Goal: Task Accomplishment & Management: Use online tool/utility

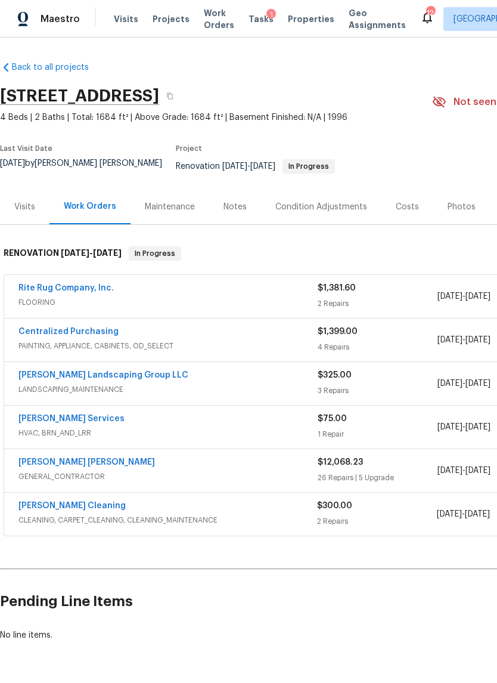
click at [230, 212] on div "Notes" at bounding box center [235, 206] width 52 height 35
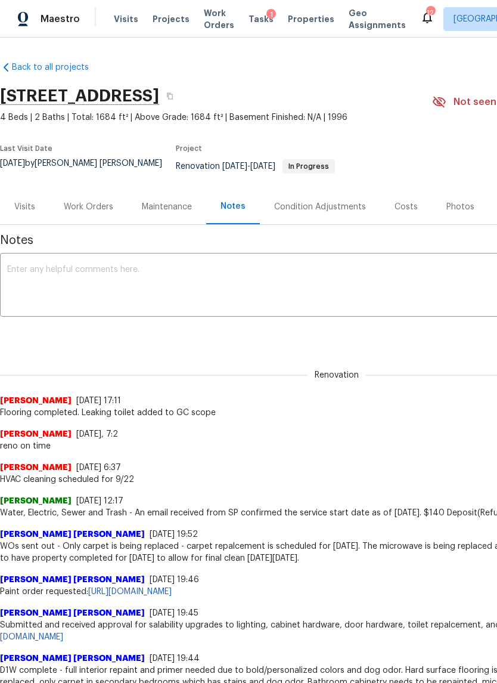
click at [91, 201] on div "Work Orders" at bounding box center [88, 207] width 49 height 12
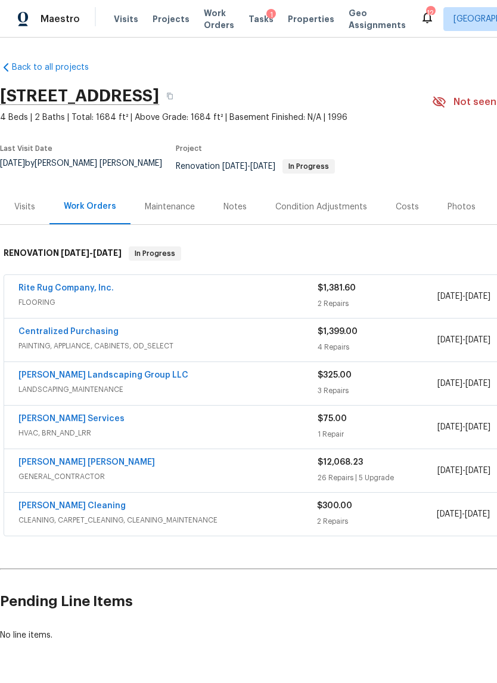
click at [70, 502] on link "[PERSON_NAME] Cleaning" at bounding box center [71, 506] width 107 height 8
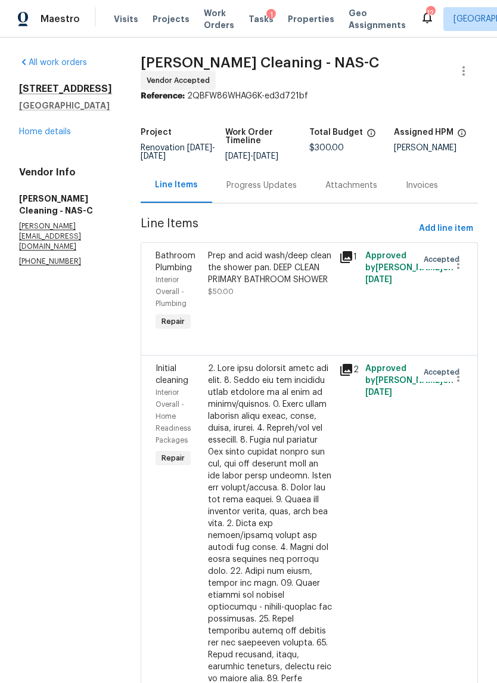
click at [283, 191] on div "Progress Updates" at bounding box center [262, 186] width 70 height 12
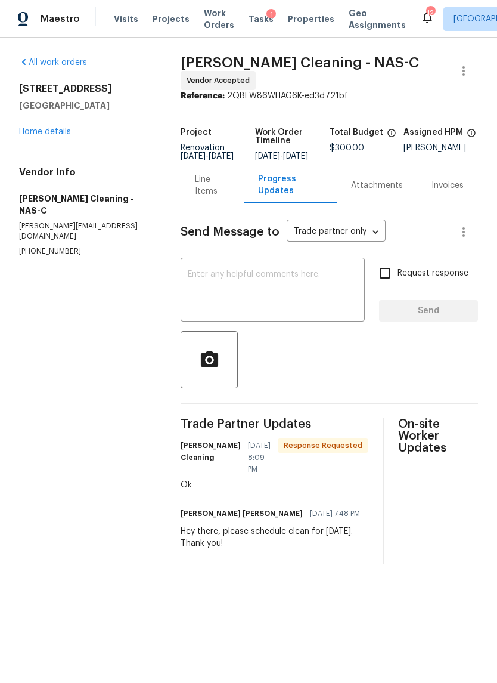
click at [252, 296] on textarea at bounding box center [273, 291] width 170 height 42
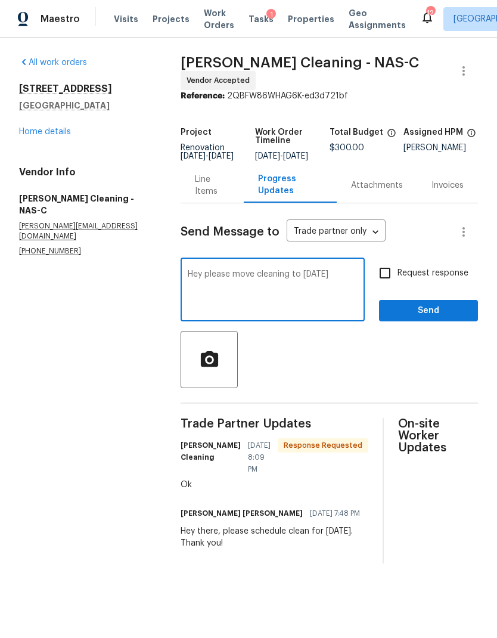
type textarea "Hey please move cleaning to [DATE]"
click at [397, 274] on input "Request response" at bounding box center [385, 273] width 25 height 25
checkbox input "true"
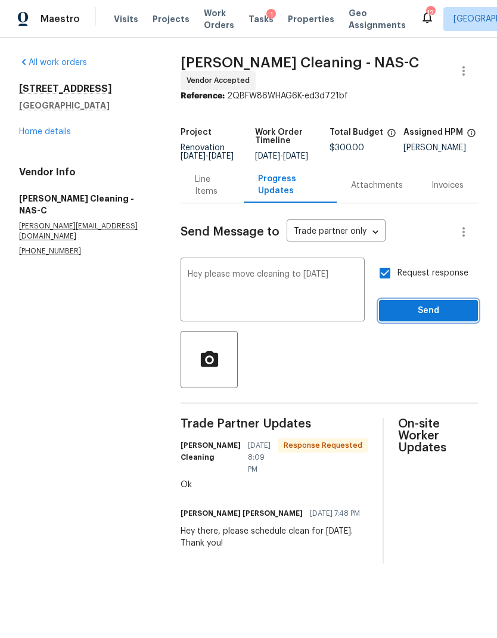
click at [448, 315] on span "Send" at bounding box center [429, 311] width 80 height 15
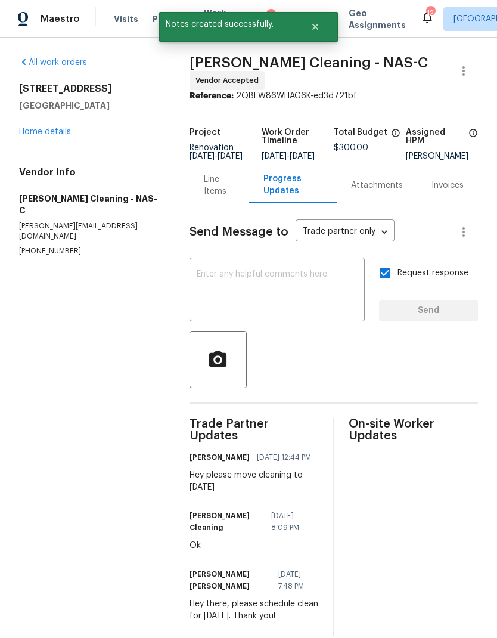
click at [38, 130] on link "Home details" at bounding box center [45, 132] width 52 height 8
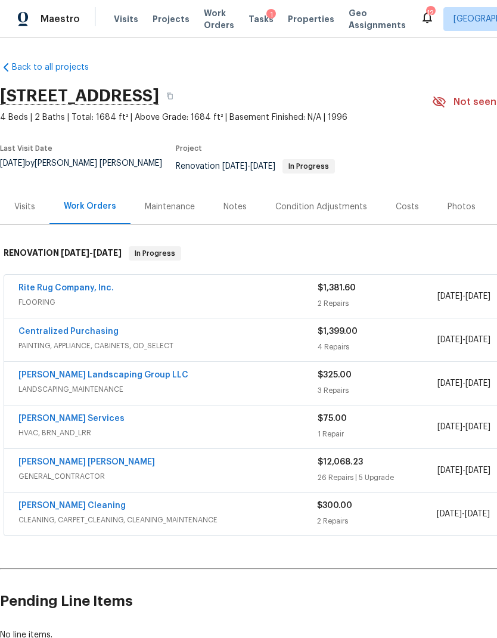
click at [60, 502] on link "[PERSON_NAME] Cleaning" at bounding box center [71, 506] width 107 height 8
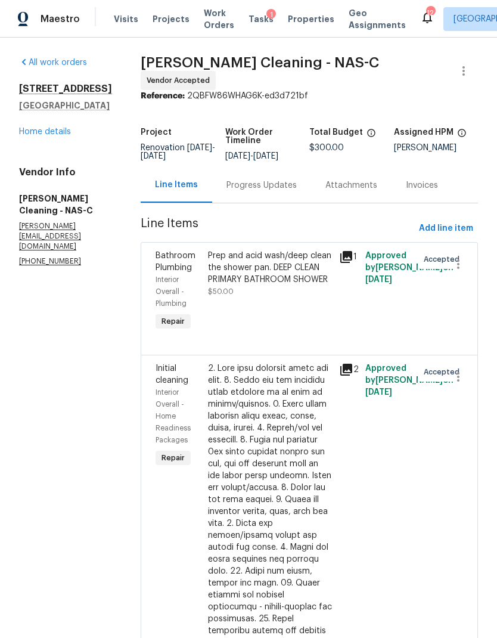
click at [276, 190] on div "Progress Updates" at bounding box center [262, 186] width 70 height 12
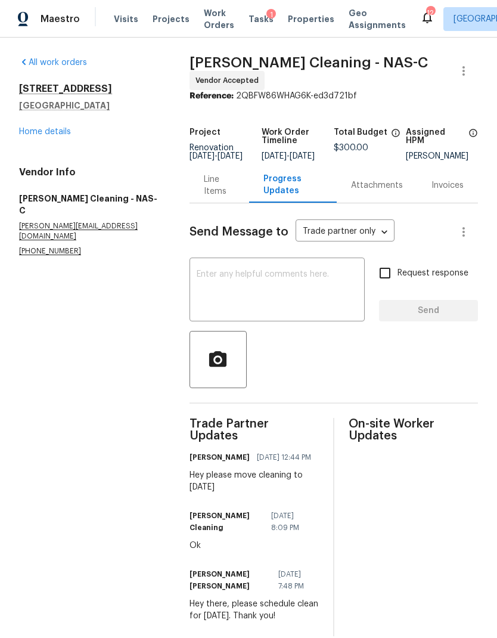
click at [258, 309] on textarea at bounding box center [277, 291] width 161 height 42
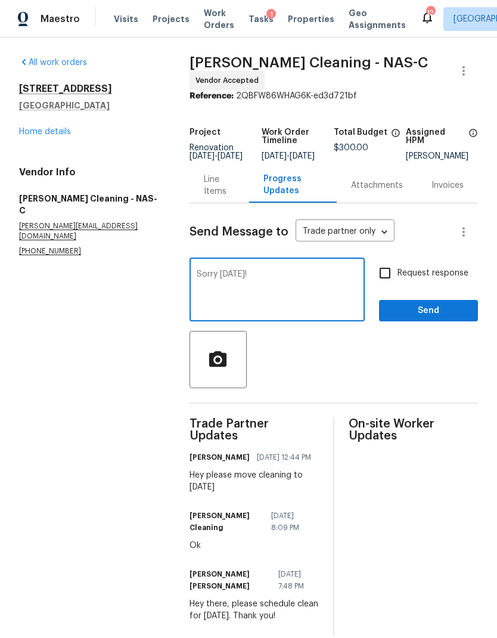
type textarea "Sorry [DATE]!"
click at [385, 275] on input "Request response" at bounding box center [385, 273] width 25 height 25
checkbox input "true"
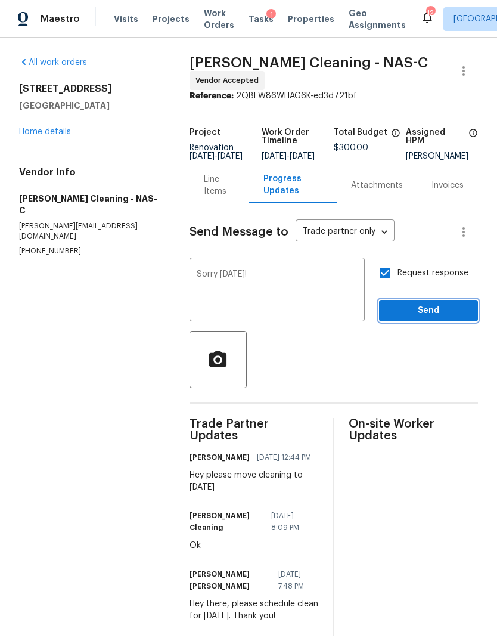
click at [433, 314] on span "Send" at bounding box center [429, 311] width 80 height 15
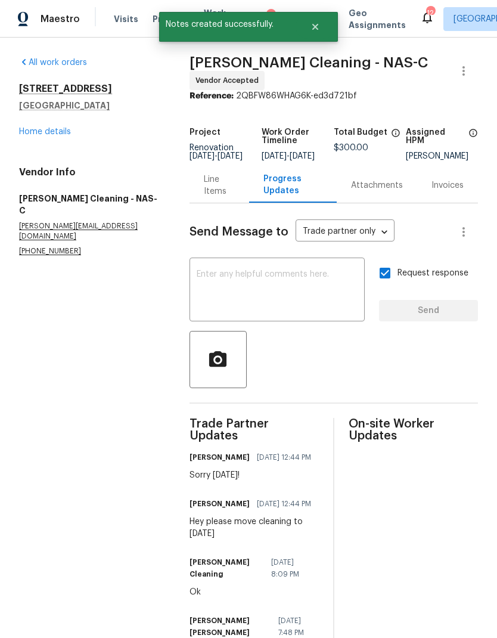
click at [38, 132] on link "Home details" at bounding box center [45, 132] width 52 height 8
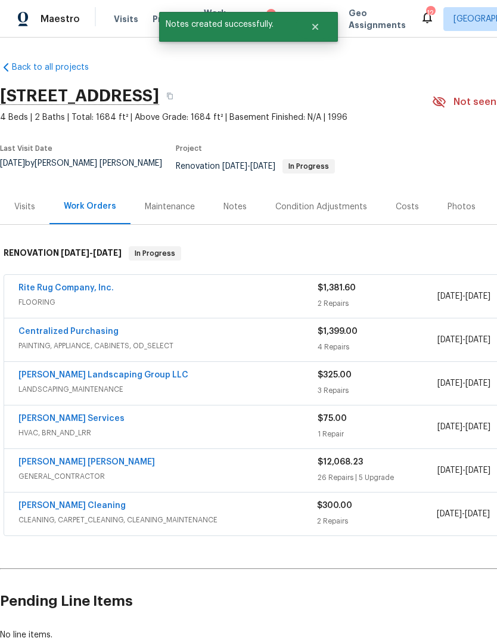
click at [233, 201] on div "Notes" at bounding box center [235, 207] width 23 height 12
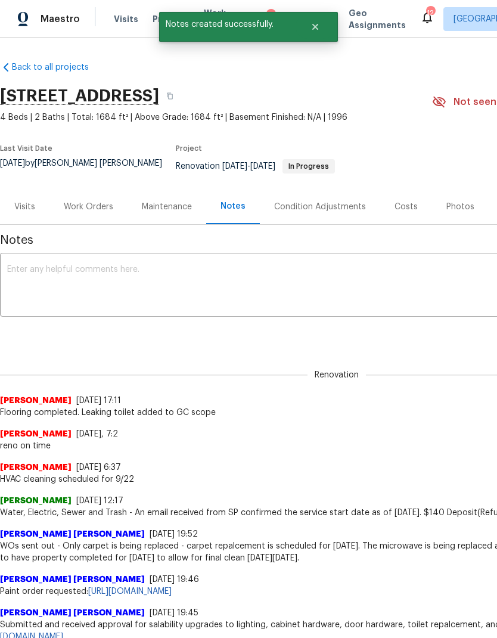
click at [235, 279] on textarea at bounding box center [337, 286] width 660 height 42
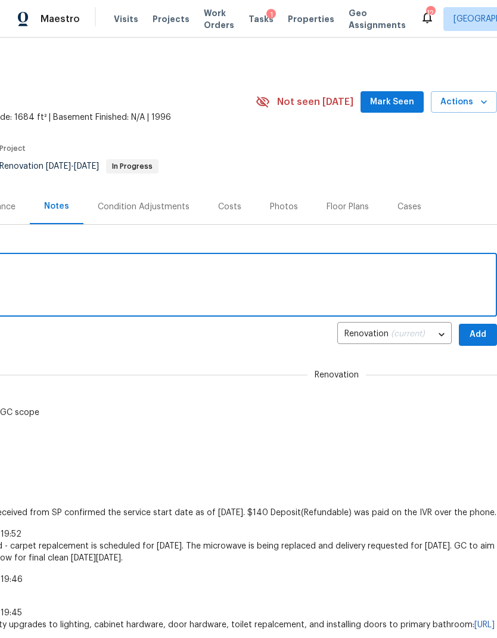
scroll to position [0, 177]
type textarea "Moved cleaning to [DATE]"
click at [479, 327] on span "Add" at bounding box center [478, 334] width 19 height 15
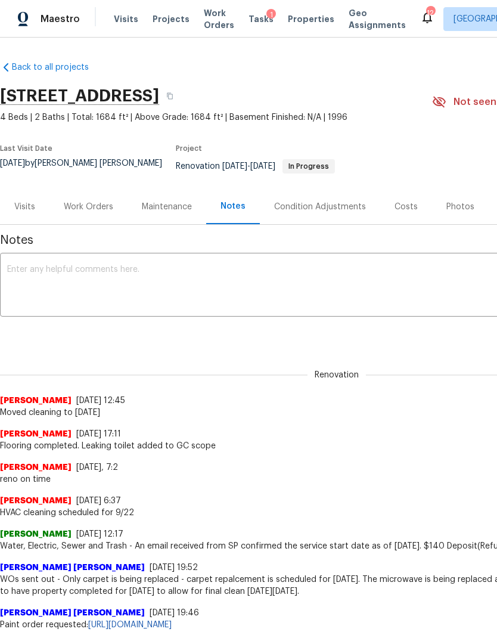
scroll to position [0, 0]
click at [82, 203] on div "Work Orders" at bounding box center [88, 207] width 49 height 12
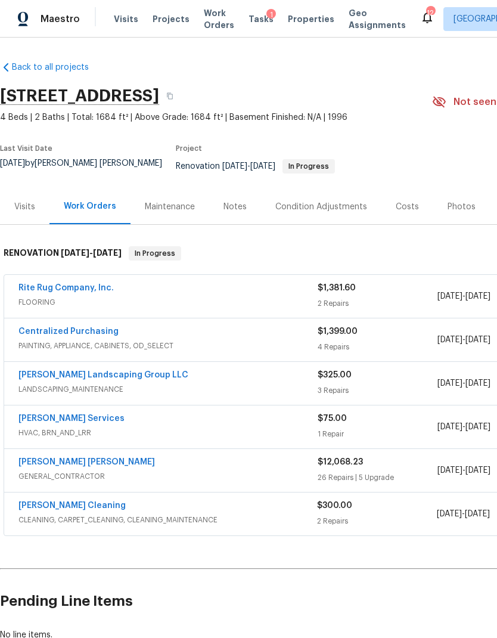
click at [95, 458] on link "[PERSON_NAME] [PERSON_NAME]" at bounding box center [86, 462] width 137 height 8
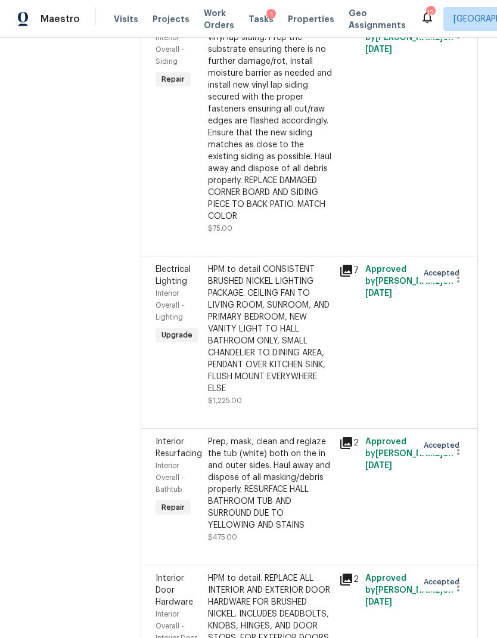
scroll to position [5495, 0]
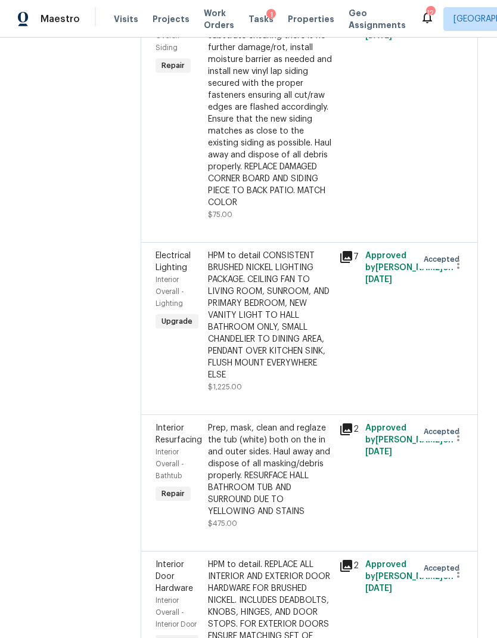
click at [260, 209] on div "Remove the existing/damaged vinyl lap siding. Prep the substrate ensuring there…" at bounding box center [270, 107] width 124 height 203
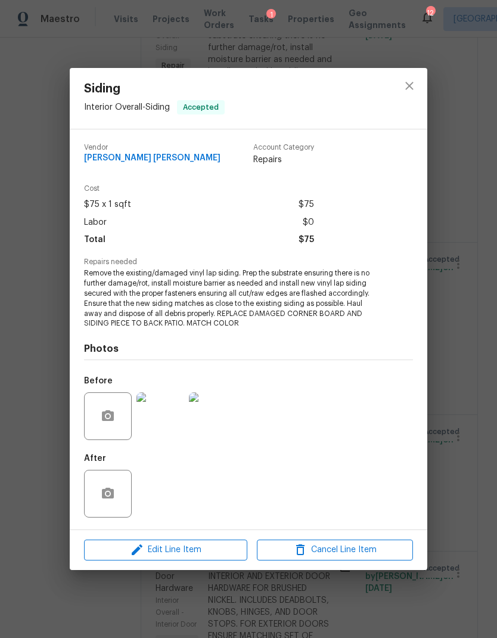
click at [162, 410] on img at bounding box center [161, 416] width 48 height 48
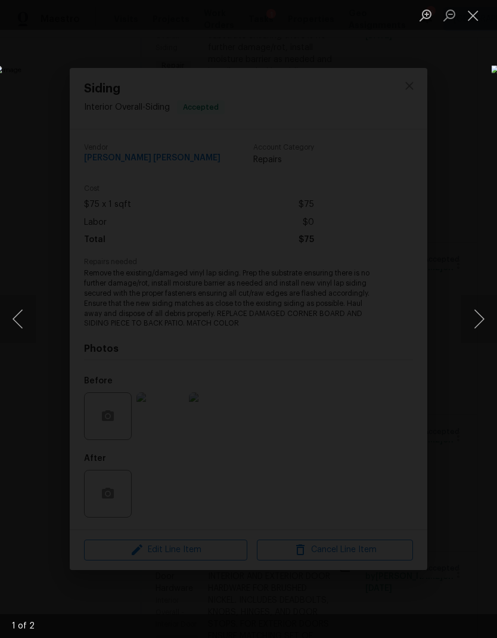
click at [482, 322] on button "Next image" at bounding box center [480, 319] width 36 height 48
click at [258, 342] on img "Lightbox" at bounding box center [165, 291] width 1119 height 1435
click at [471, 19] on button "Close lightbox" at bounding box center [474, 15] width 24 height 21
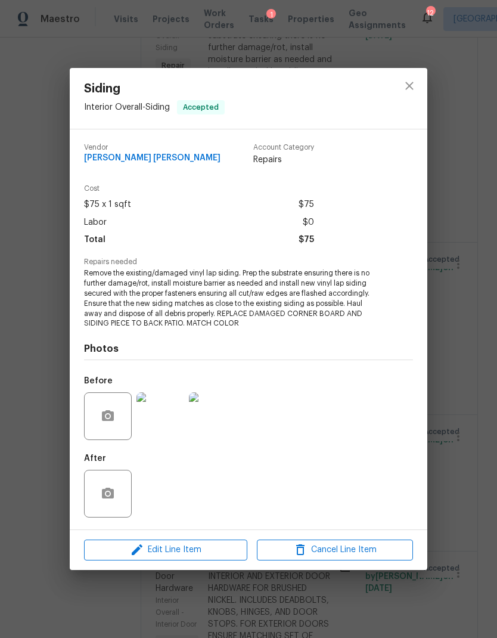
click at [165, 414] on img at bounding box center [161, 416] width 48 height 48
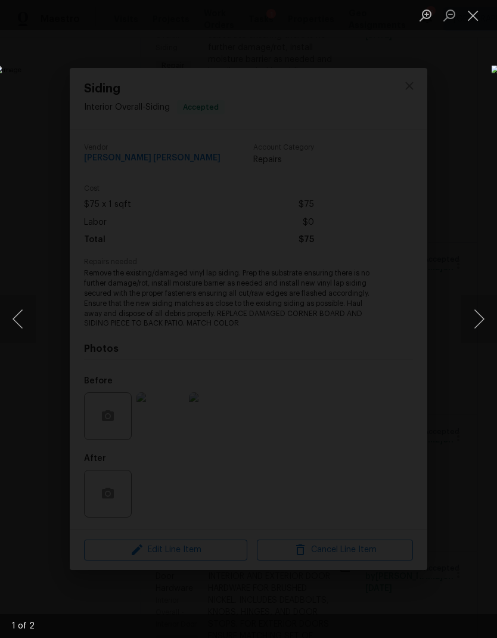
click at [481, 17] on button "Close lightbox" at bounding box center [474, 15] width 24 height 21
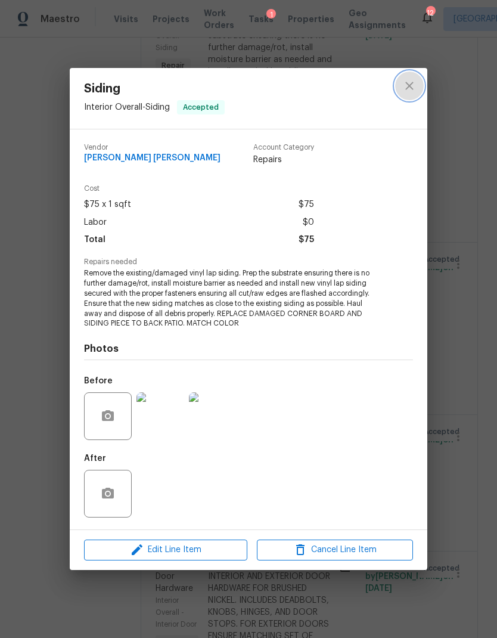
click at [414, 82] on icon "close" at bounding box center [410, 86] width 14 height 14
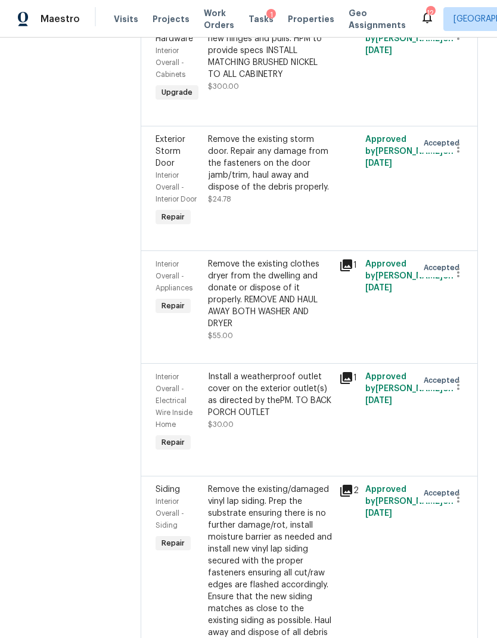
scroll to position [5017, 0]
click at [288, 81] on div "Replace cabinet hardware with new hinges and pulls. HPM to provide specs INSTAL…" at bounding box center [270, 51] width 124 height 60
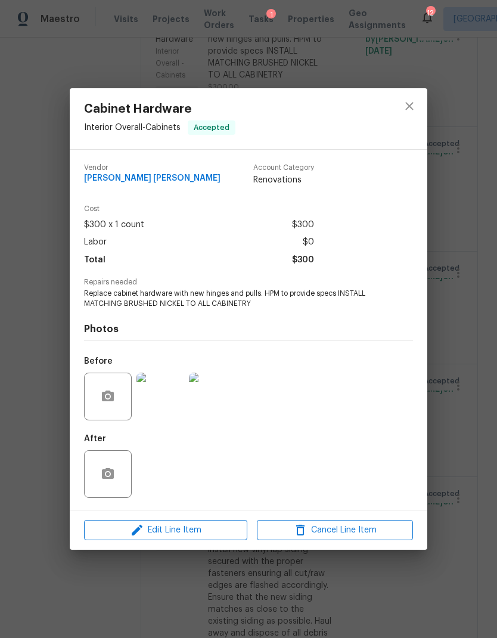
click at [167, 397] on img at bounding box center [161, 397] width 48 height 48
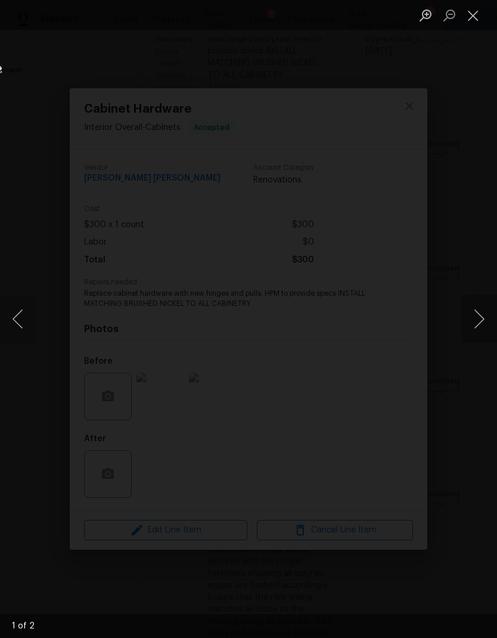
click at [471, 321] on button "Next image" at bounding box center [480, 319] width 36 height 48
click at [478, 323] on button "Next image" at bounding box center [480, 319] width 36 height 48
click at [475, 320] on button "Next image" at bounding box center [480, 319] width 36 height 48
click at [473, 19] on button "Close lightbox" at bounding box center [474, 15] width 24 height 21
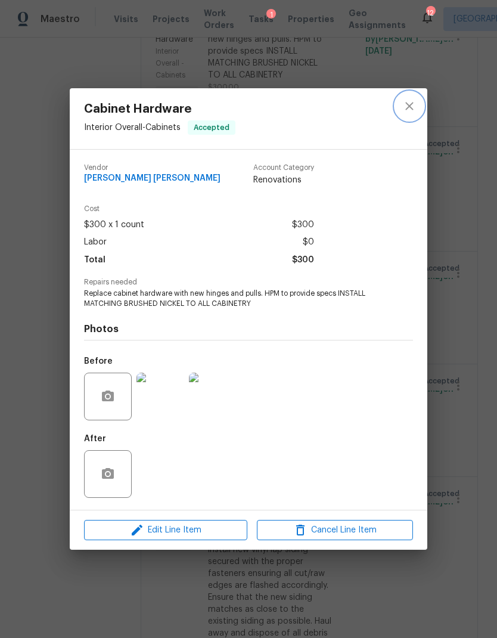
click at [407, 113] on button "close" at bounding box center [409, 106] width 29 height 29
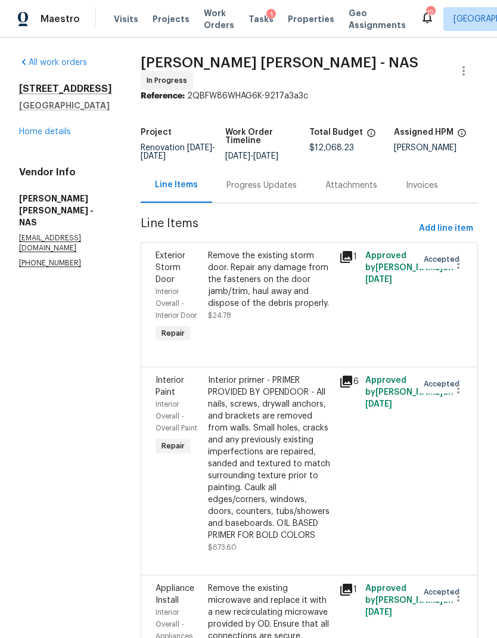
scroll to position [0, 0]
click at [446, 236] on span "Add line item" at bounding box center [446, 228] width 54 height 15
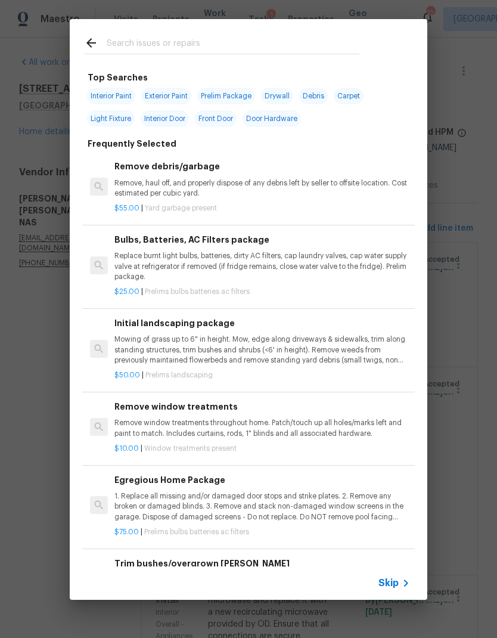
click at [398, 585] on span "Skip" at bounding box center [389, 583] width 20 height 12
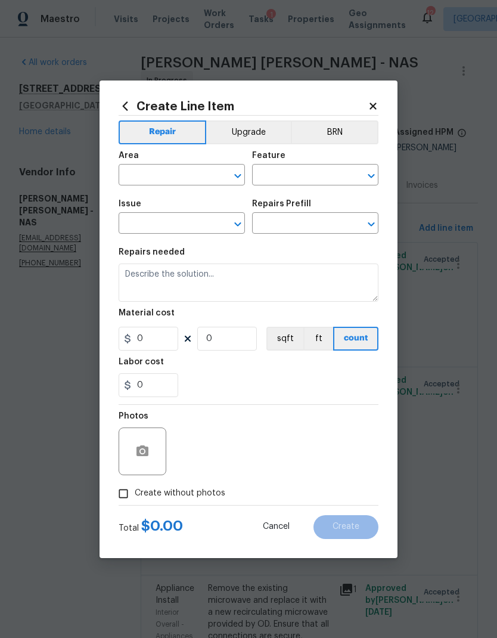
click at [151, 180] on input "text" at bounding box center [165, 176] width 93 height 18
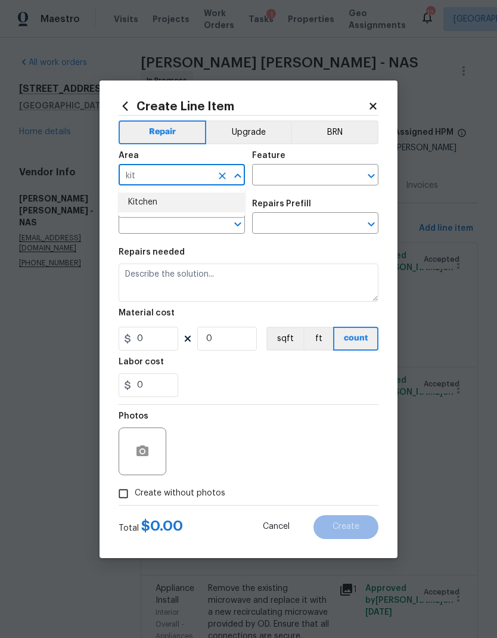
click at [151, 203] on li "Kitchen" at bounding box center [182, 203] width 126 height 20
type input "Kitchen"
click at [301, 171] on input "text" at bounding box center [298, 176] width 93 height 18
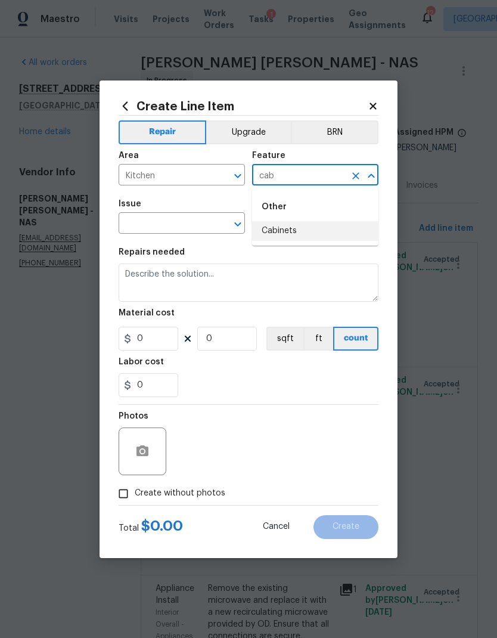
click at [313, 240] on li "Cabinets" at bounding box center [315, 231] width 126 height 20
type input "Cabinets"
click at [231, 223] on icon "Open" at bounding box center [238, 224] width 14 height 14
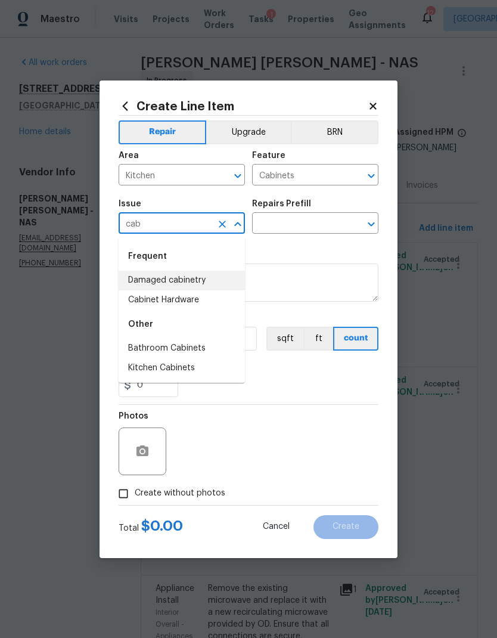
click at [182, 284] on li "Damaged cabinetry" at bounding box center [182, 281] width 126 height 20
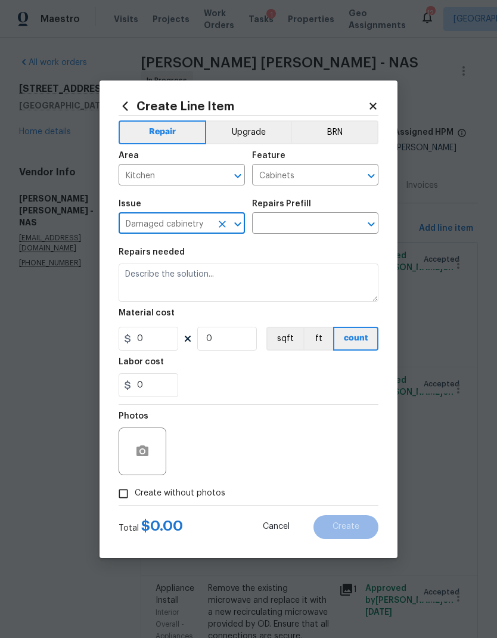
click at [370, 230] on icon "Open" at bounding box center [371, 224] width 14 height 14
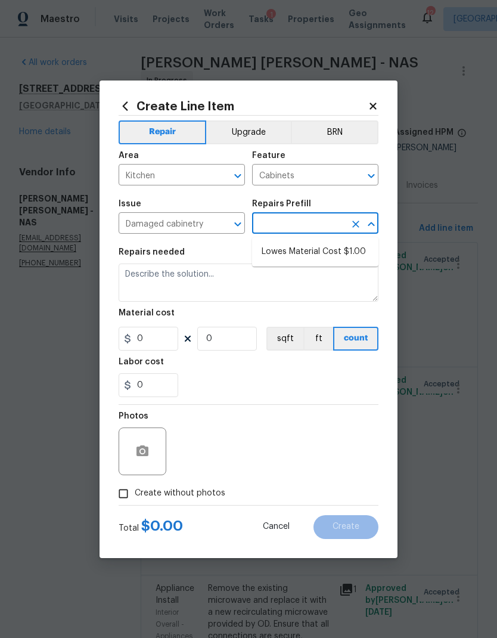
click at [242, 228] on icon "Open" at bounding box center [238, 224] width 14 height 14
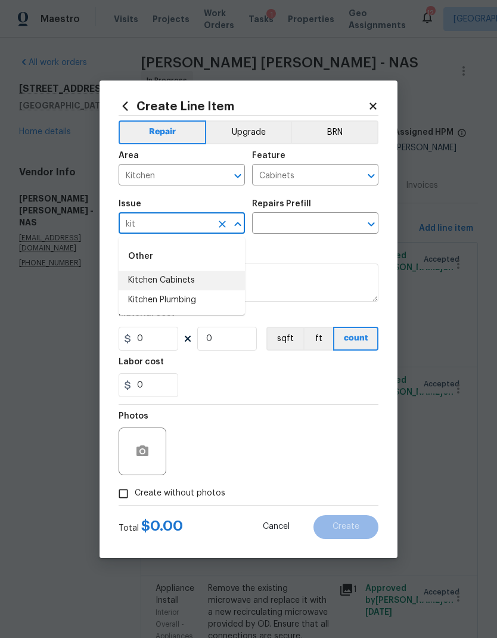
click at [184, 281] on li "Kitchen Cabinets" at bounding box center [182, 281] width 126 height 20
type input "Kitchen Cabinets"
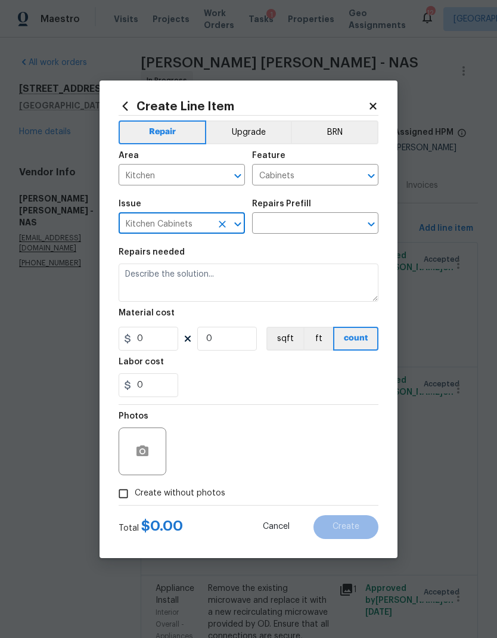
click at [366, 222] on icon "Open" at bounding box center [371, 224] width 14 height 14
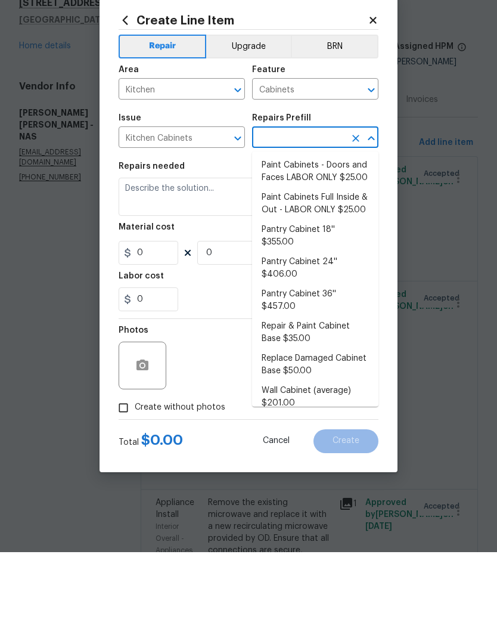
scroll to position [188, 0]
click at [327, 403] on li "Repair & Paint Cabinet Base $35.00" at bounding box center [315, 419] width 126 height 32
type input "Repair & Paint Cabinet Base $35.00"
type textarea "Prep/Paint the damaged cabinet base and repair to meet current standard. Remove…"
type input "1"
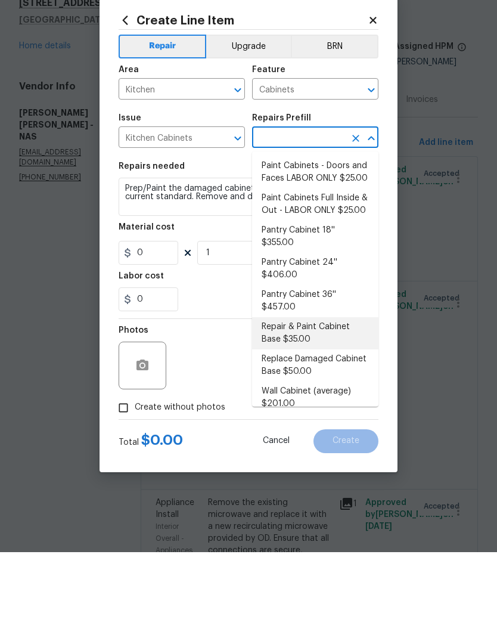
type input "Repair & Paint Cabinet Base $35.00"
type input "35"
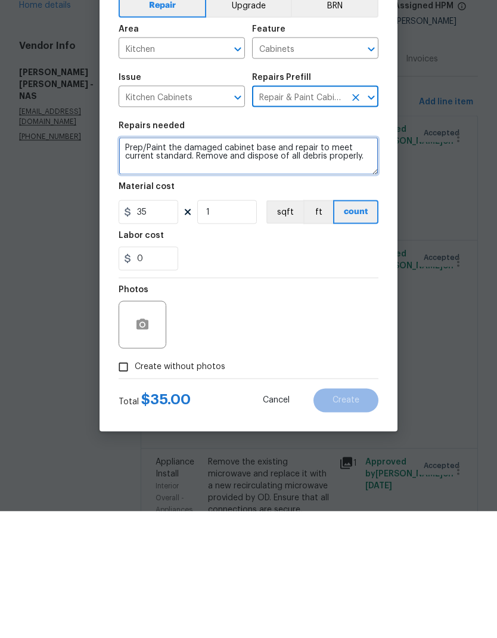
click at [365, 264] on textarea "Prep/Paint the damaged cabinet base and repair to meet current standard. Remove…" at bounding box center [249, 283] width 260 height 38
click at [361, 264] on textarea "Prep/Paint the damaged cabinet base and repair to meet current standard. Remove…" at bounding box center [249, 283] width 260 height 38
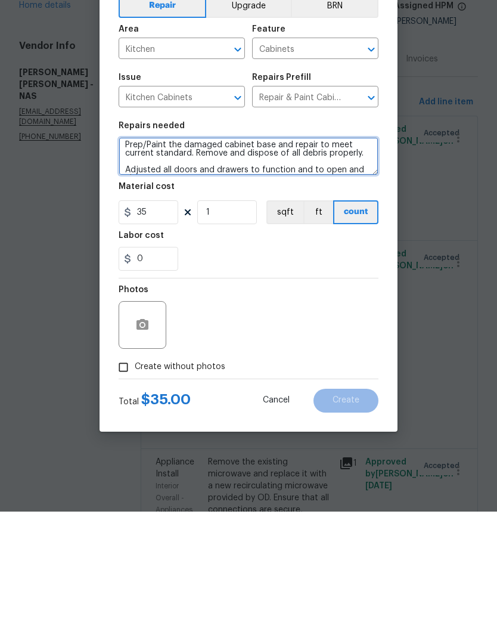
scroll to position [11, 0]
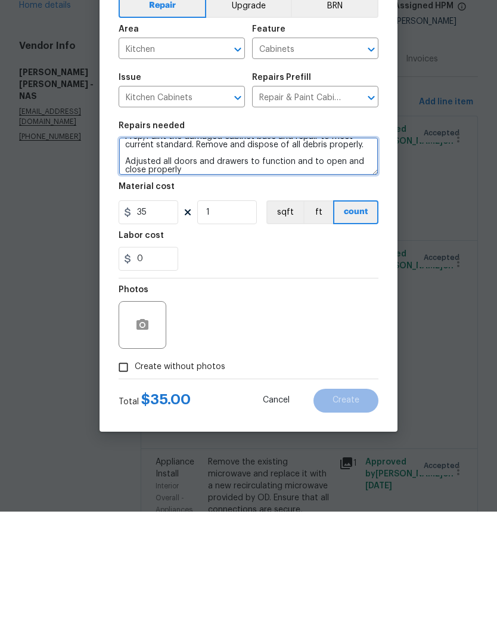
type textarea "Prep/Paint the damaged cabinet base and repair to meet current standard. Remove…"
click at [200, 487] on span "Create without photos" at bounding box center [180, 493] width 91 height 13
click at [135, 482] on input "Create without photos" at bounding box center [123, 493] width 23 height 23
checkbox input "true"
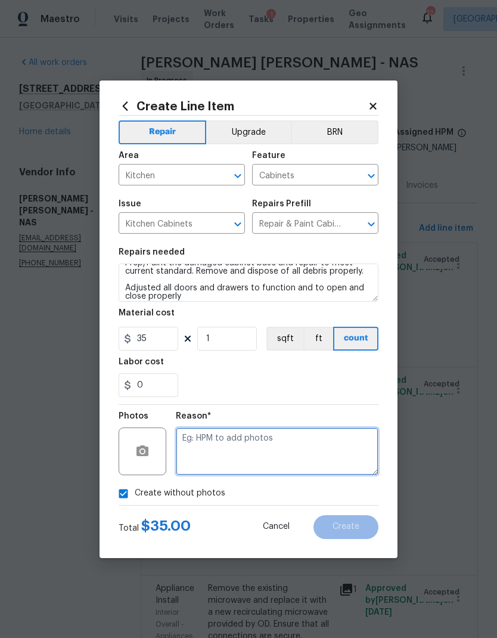
click at [283, 446] on textarea at bounding box center [277, 452] width 203 height 48
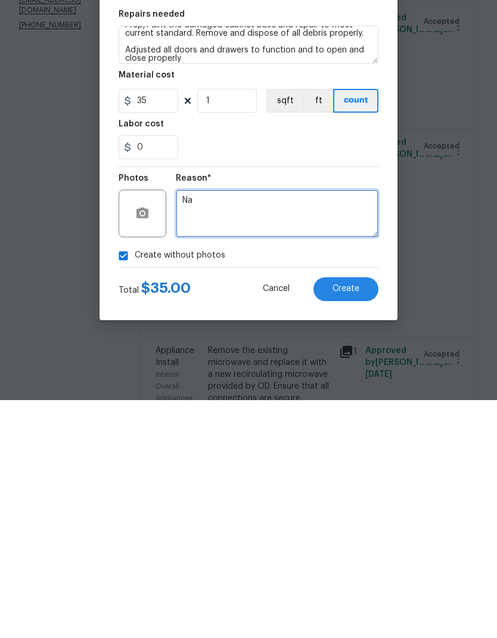
type textarea "Na"
click at [350, 515] on button "Create" at bounding box center [346, 527] width 65 height 24
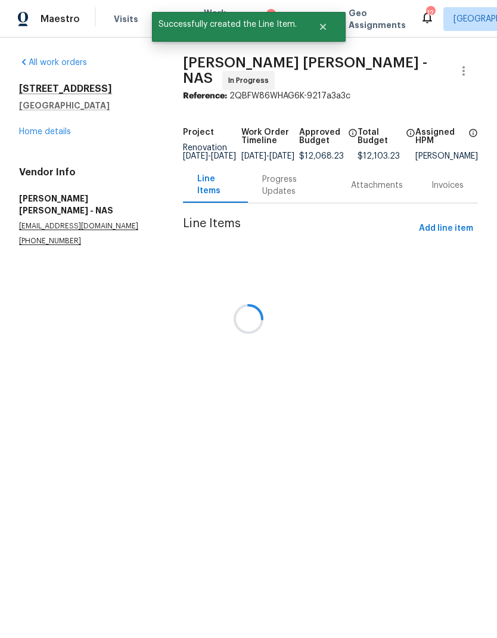
scroll to position [0, 0]
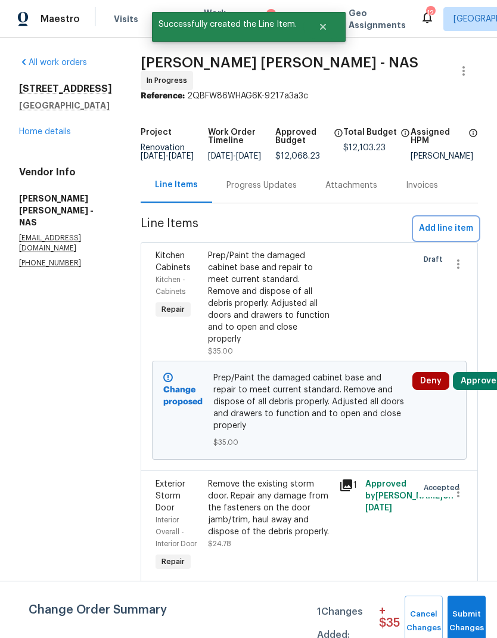
click at [450, 232] on span "Add line item" at bounding box center [446, 228] width 54 height 15
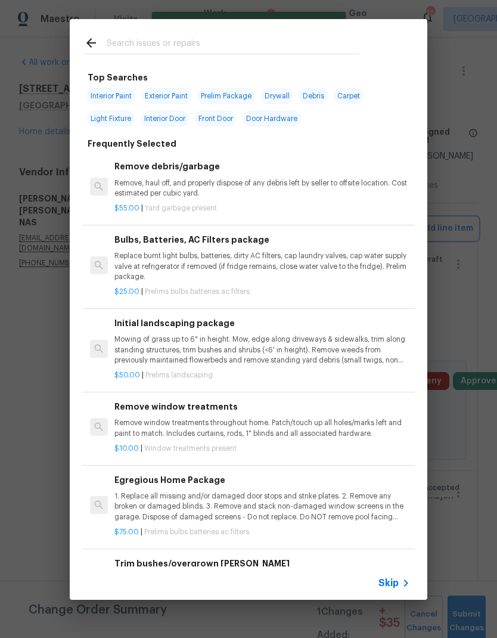
click at [462, 121] on div "Top Searches Interior Paint Exterior Paint Prelim Package Drywall Debris Carpet…" at bounding box center [248, 309] width 497 height 619
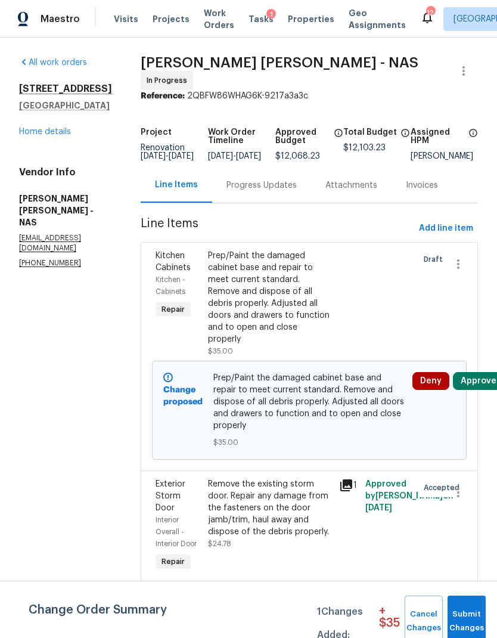
click at [478, 388] on button "Approve" at bounding box center [478, 381] width 51 height 18
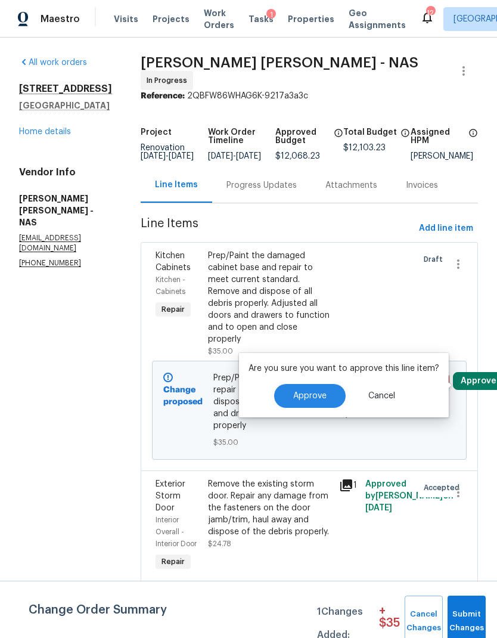
click at [309, 400] on span "Approve" at bounding box center [309, 396] width 33 height 9
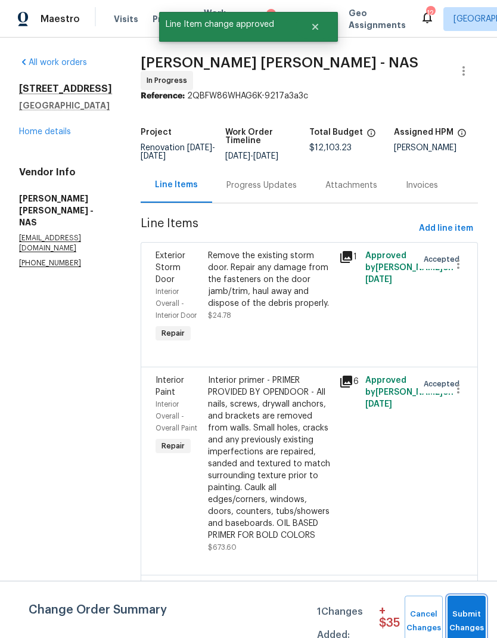
click at [476, 626] on span "Submit Changes" at bounding box center [467, 621] width 26 height 27
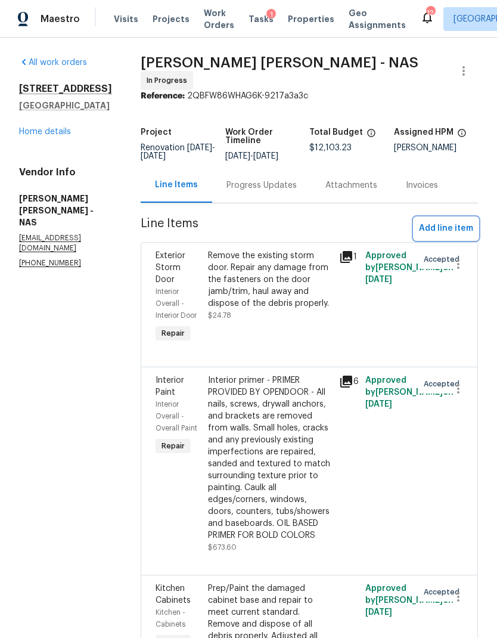
click at [459, 230] on span "Add line item" at bounding box center [446, 228] width 54 height 15
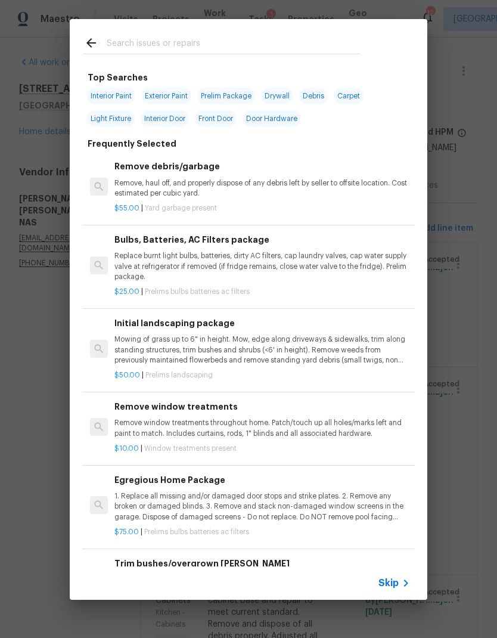
click at [388, 587] on span "Skip" at bounding box center [389, 583] width 20 height 12
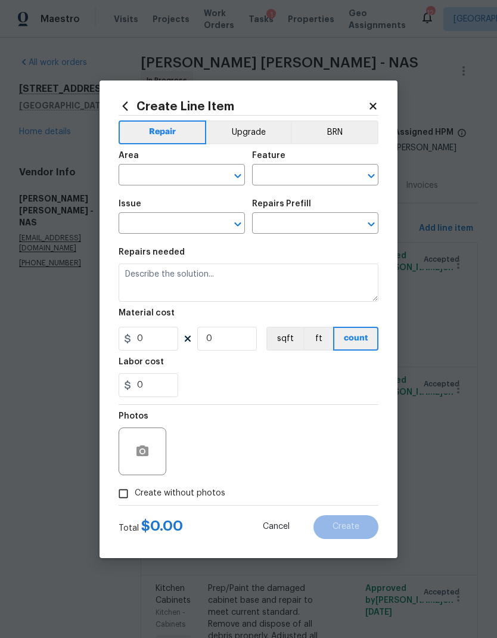
click at [174, 180] on input "text" at bounding box center [165, 176] width 93 height 18
click at [147, 204] on li "Kitchen" at bounding box center [182, 203] width 126 height 20
type input "Kitchen"
click at [286, 175] on input "text" at bounding box center [298, 176] width 93 height 18
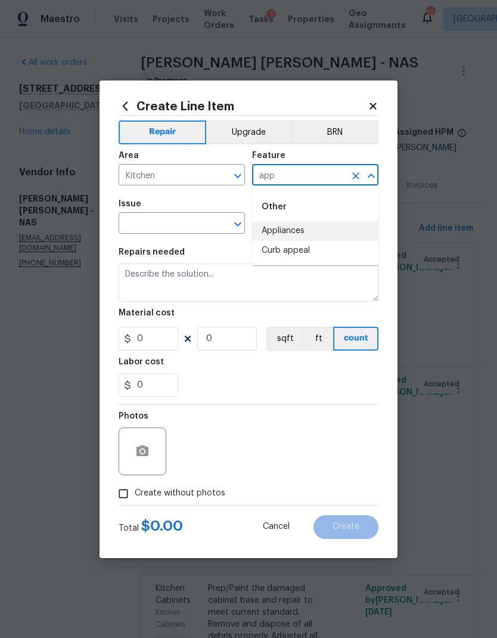
click at [286, 228] on li "Appliances" at bounding box center [315, 231] width 126 height 20
type input "Appliances"
click at [243, 222] on icon "Open" at bounding box center [238, 224] width 14 height 14
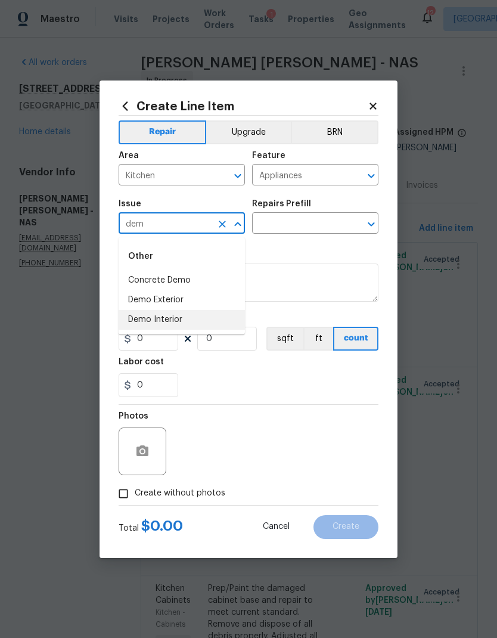
click at [165, 321] on li "Demo Interior" at bounding box center [182, 320] width 126 height 20
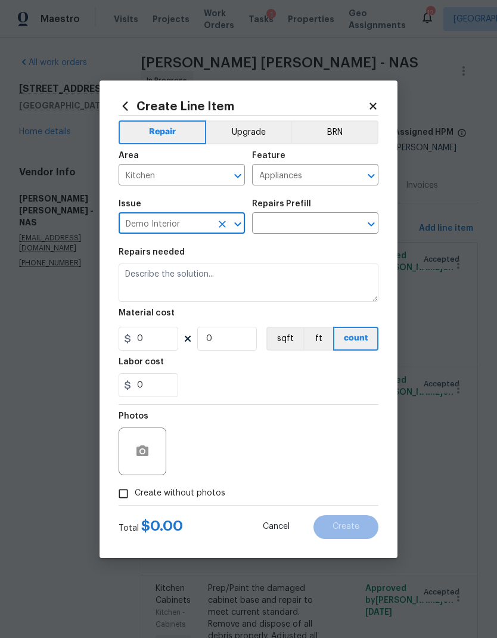
click at [376, 225] on icon "Open" at bounding box center [371, 224] width 14 height 14
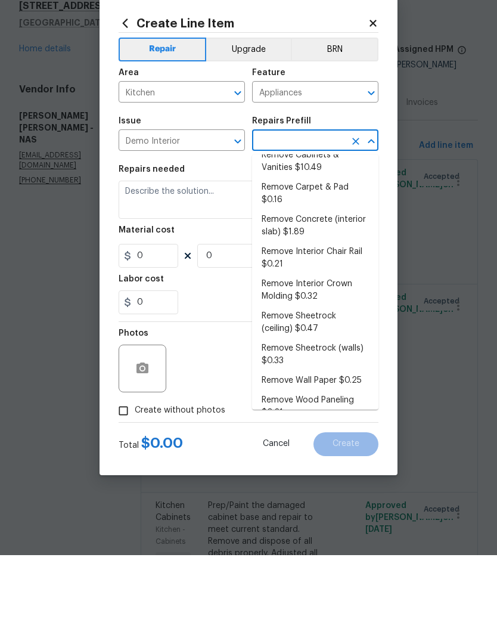
scroll to position [52, 0]
click at [234, 217] on icon "Open" at bounding box center [238, 224] width 14 height 14
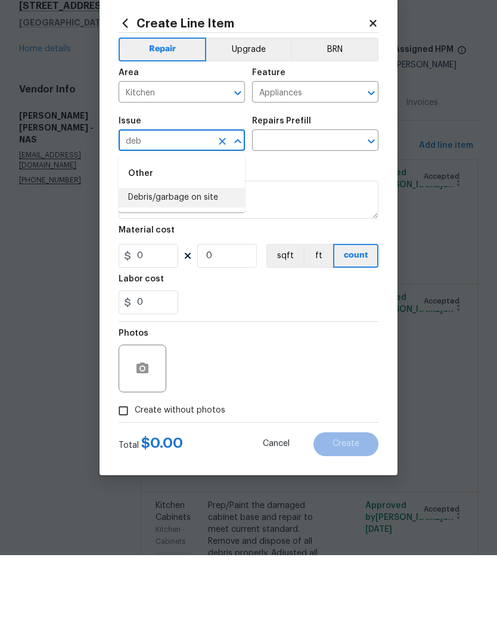
click at [205, 271] on li "Debris/garbage on site" at bounding box center [182, 281] width 126 height 20
type input "Debris/garbage on site"
click at [370, 217] on icon "Open" at bounding box center [371, 224] width 14 height 14
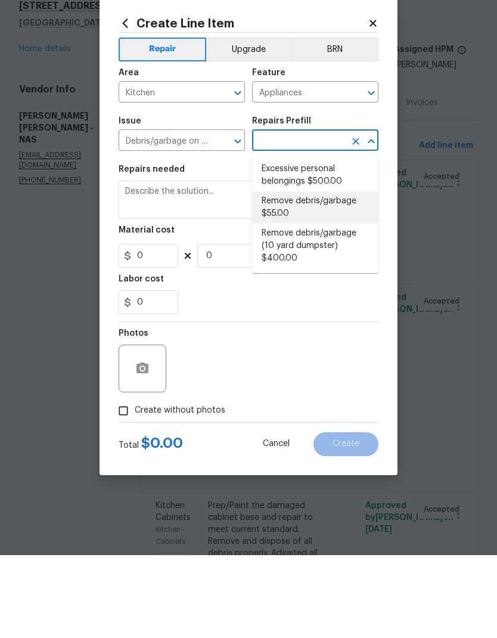
click at [289, 274] on li "Remove debris/garbage $55.00" at bounding box center [315, 290] width 126 height 32
type input "Remove debris/garbage $55.00"
type textarea "Remove, haul off, and properly dispose of any debris left by seller to offsite …"
type input "1"
type input "55"
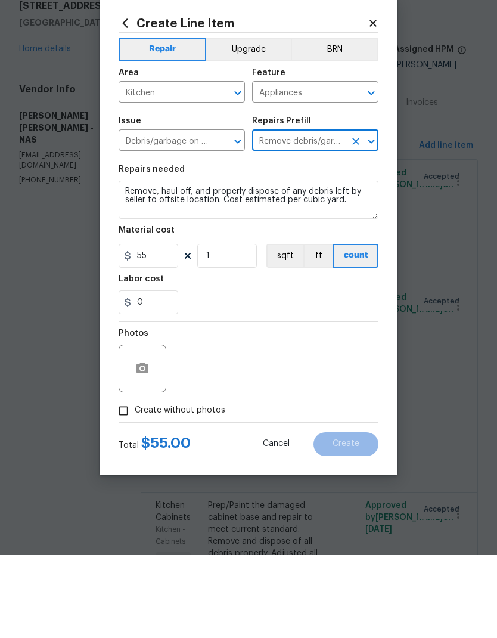
click at [153, 428] on div at bounding box center [143, 452] width 48 height 48
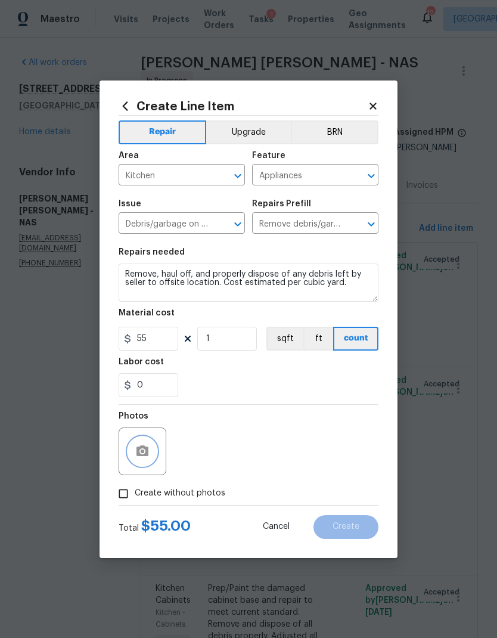
click at [143, 450] on icon "button" at bounding box center [142, 451] width 14 height 14
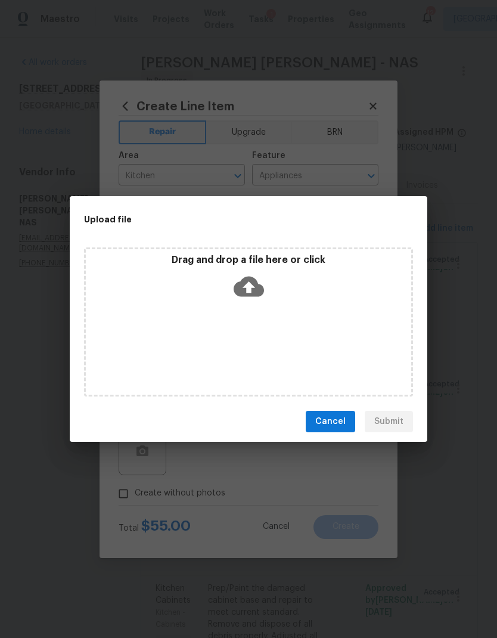
click at [333, 424] on span "Cancel" at bounding box center [330, 421] width 30 height 15
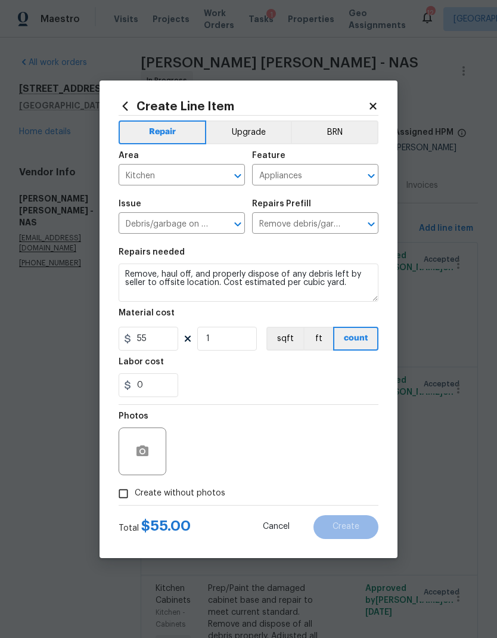
click at [187, 504] on label "Create without photos" at bounding box center [168, 493] width 113 height 23
click at [135, 504] on input "Create without photos" at bounding box center [123, 493] width 23 height 23
checkbox input "true"
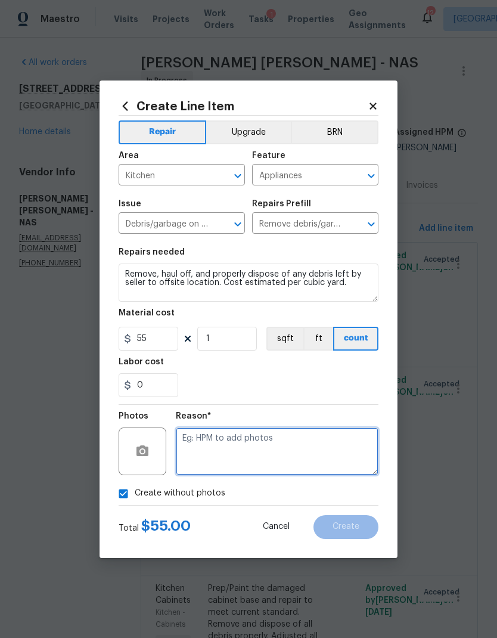
click at [262, 454] on textarea at bounding box center [277, 452] width 203 height 48
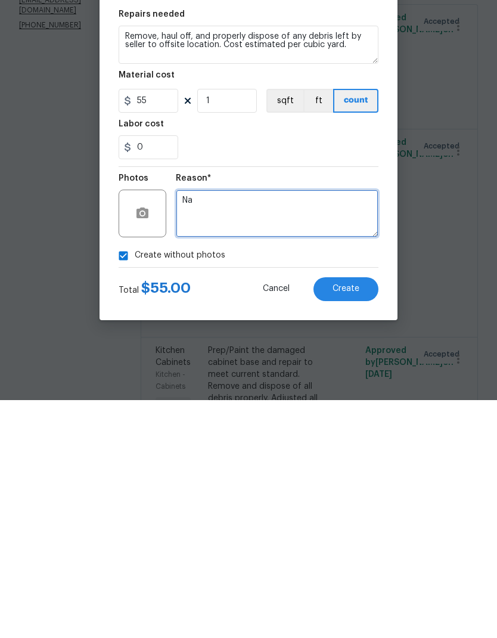
type textarea "Na"
click at [348, 522] on span "Create" at bounding box center [346, 526] width 27 height 9
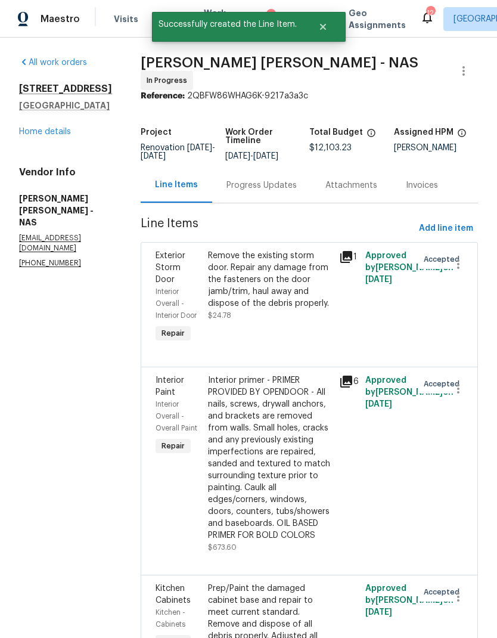
scroll to position [0, 0]
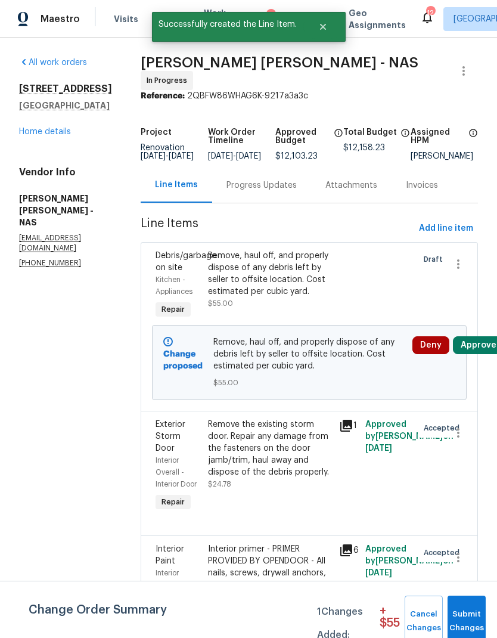
click at [469, 623] on span "Submit Changes" at bounding box center [467, 621] width 26 height 27
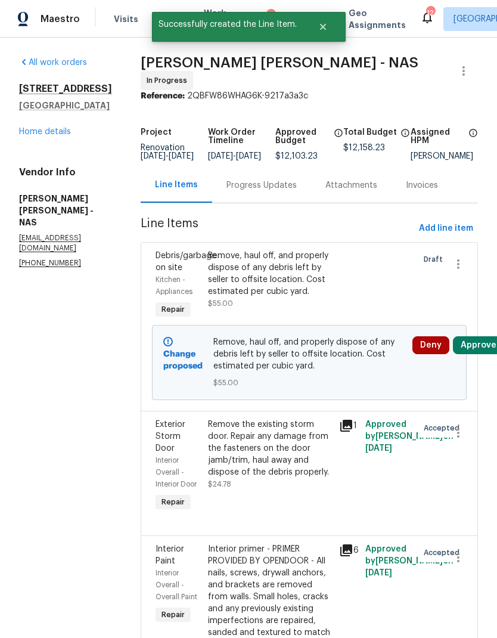
click at [485, 344] on button "Approve" at bounding box center [478, 345] width 51 height 18
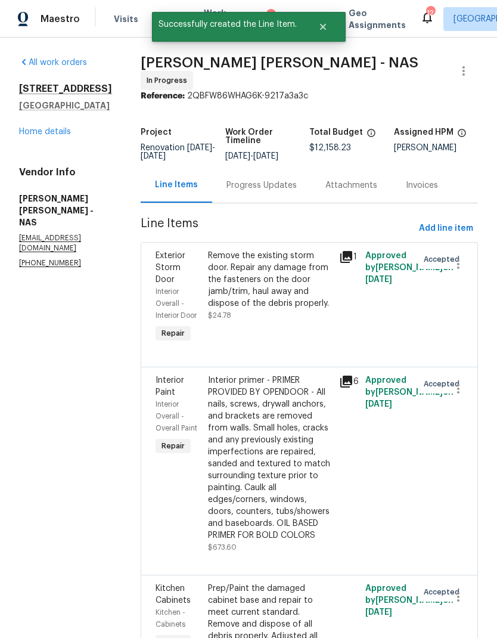
click at [42, 128] on link "Home details" at bounding box center [45, 132] width 52 height 8
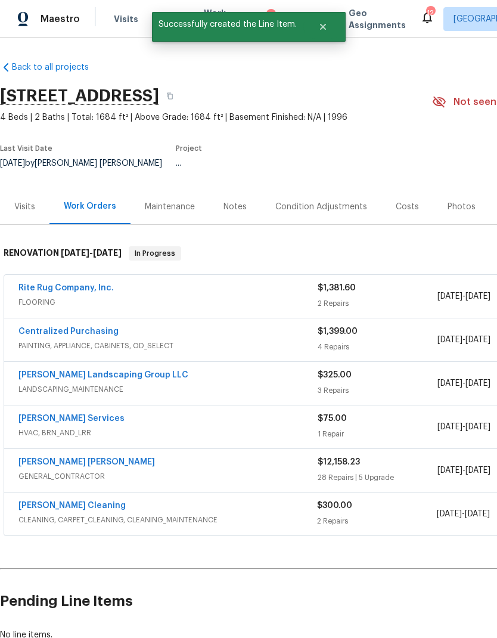
click at [240, 201] on div "Notes" at bounding box center [235, 207] width 23 height 12
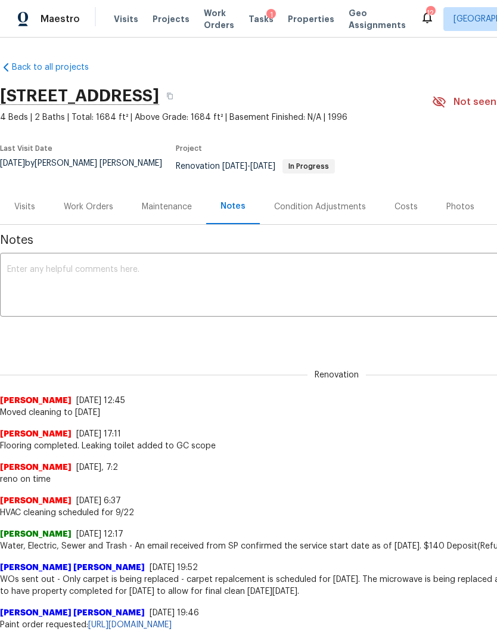
click at [135, 280] on textarea at bounding box center [337, 286] width 660 height 42
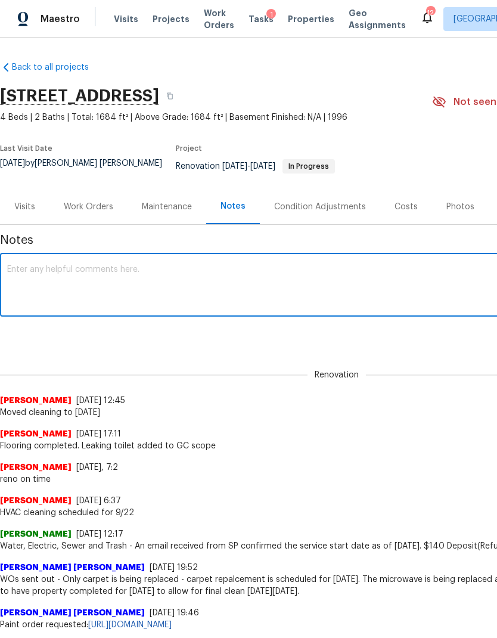
click at [60, 273] on textarea at bounding box center [337, 286] width 660 height 42
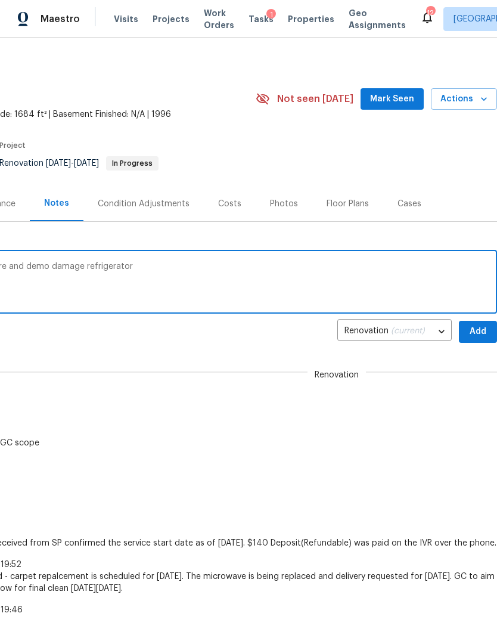
type textarea "Updated scope to adjust cabinets hardware and demo damage refrigerator"
click at [482, 324] on span "Add" at bounding box center [478, 331] width 19 height 15
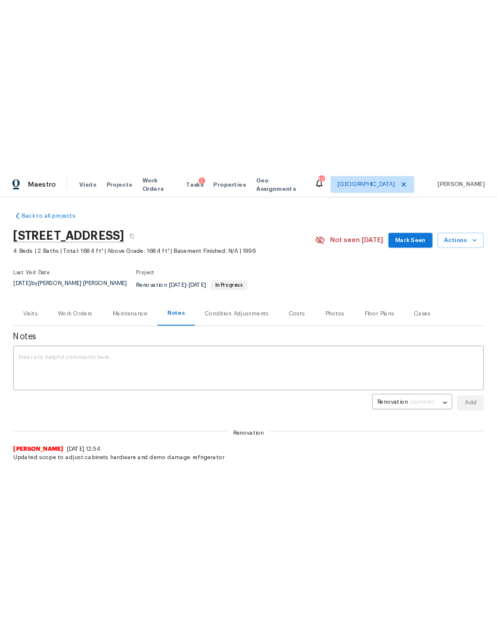
scroll to position [3, 0]
